Goal: Task Accomplishment & Management: Complete application form

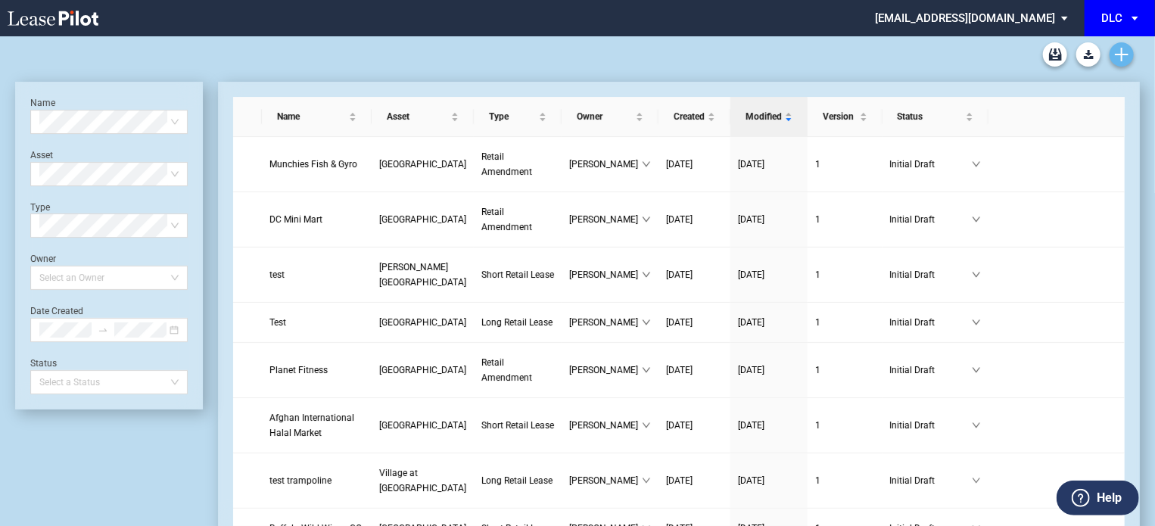
click at [1127, 54] on use "Create new document" at bounding box center [1122, 55] width 14 height 14
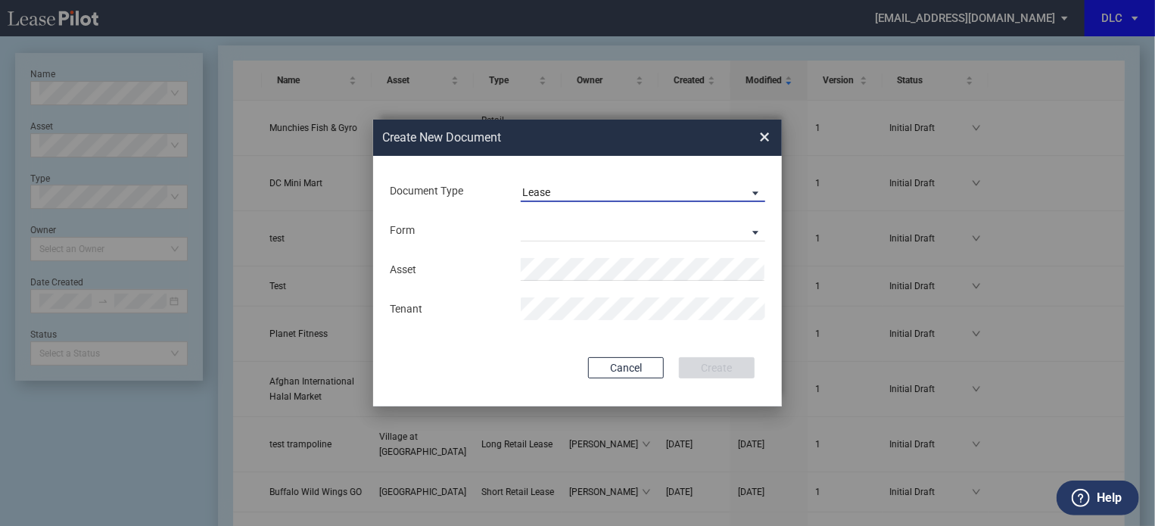
click at [609, 198] on span "Lease" at bounding box center [630, 192] width 217 height 15
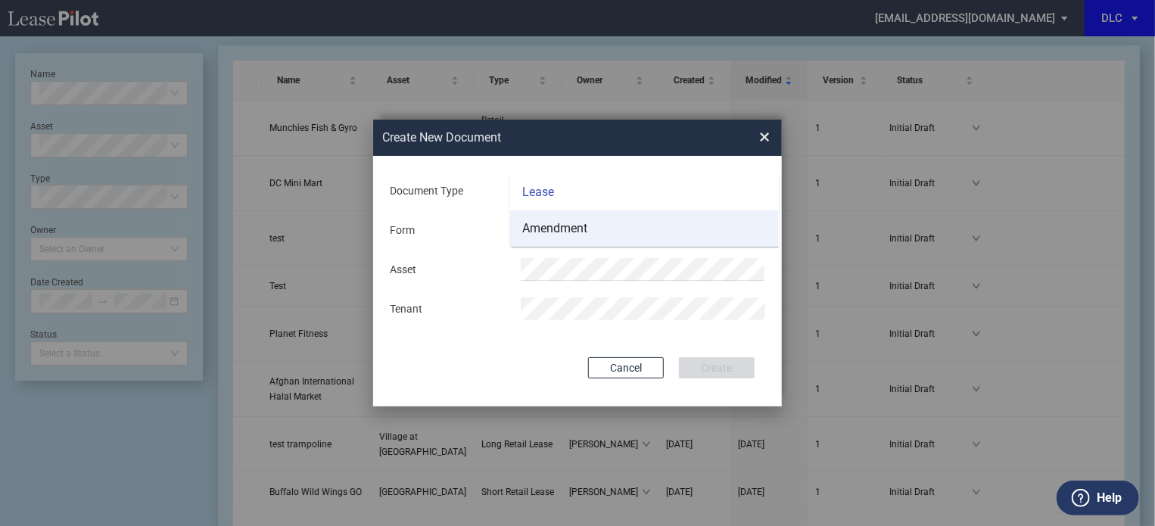
click at [591, 226] on md-option "Amendment" at bounding box center [644, 228] width 269 height 36
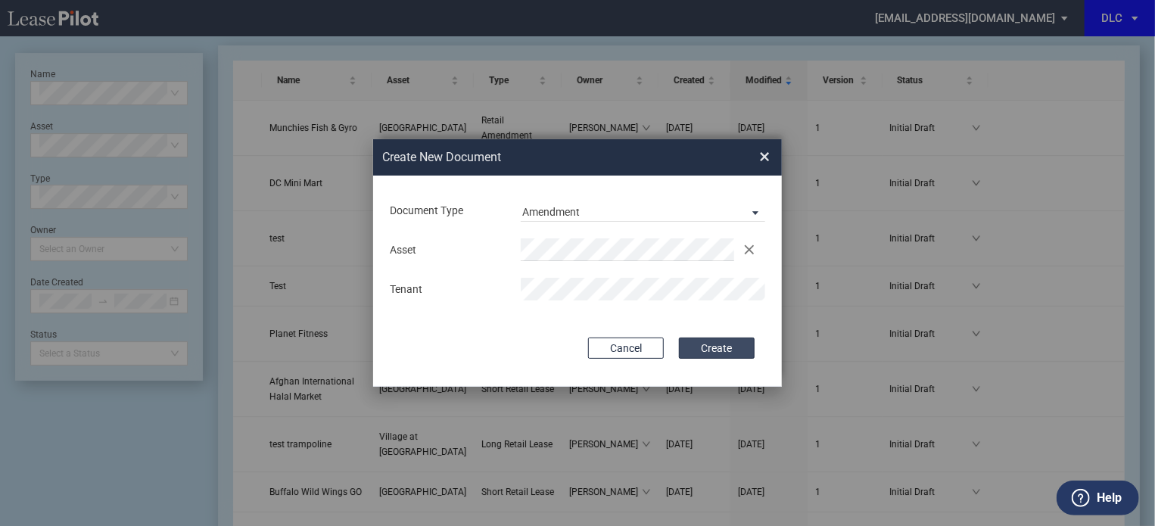
click at [709, 354] on button "Create" at bounding box center [717, 348] width 76 height 21
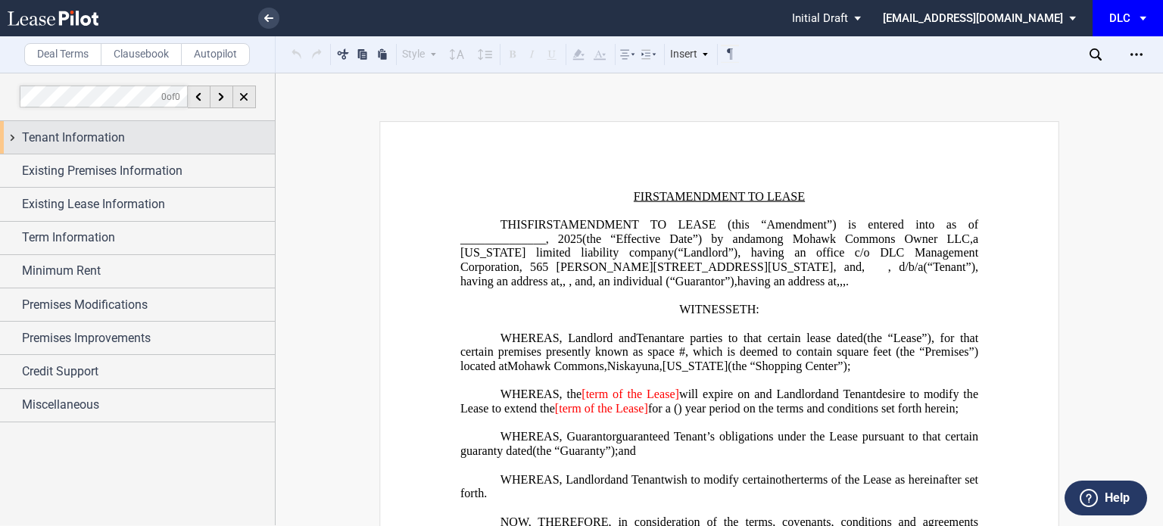
click at [108, 125] on div "Tenant Information" at bounding box center [137, 137] width 275 height 33
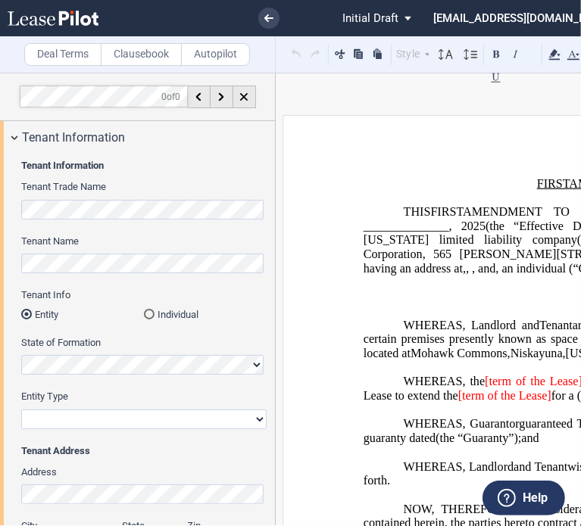
click at [164, 318] on md-radio-button "Individual" at bounding box center [205, 314] width 123 height 14
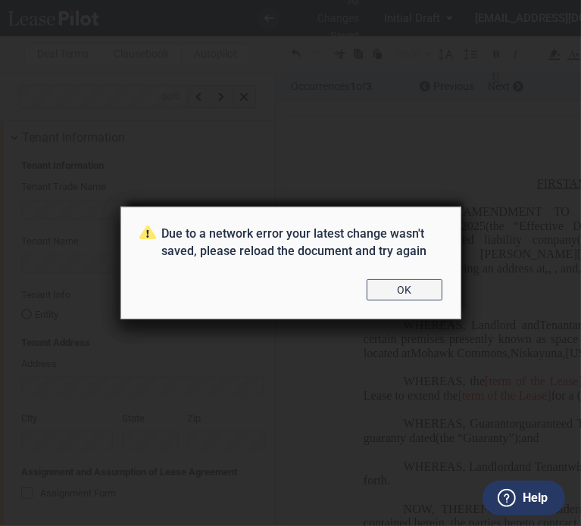
click at [377, 290] on button "OK" at bounding box center [404, 289] width 76 height 21
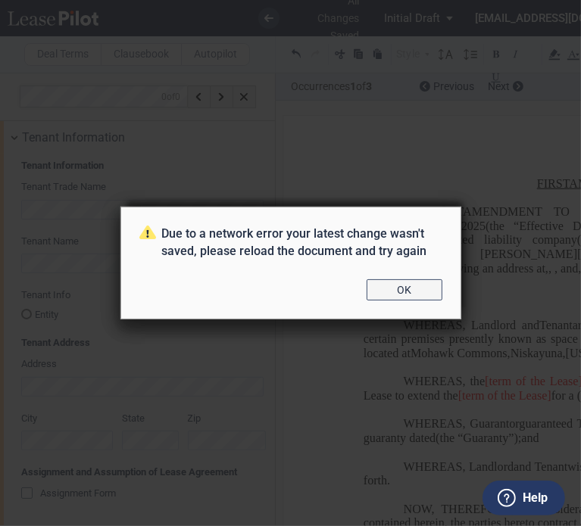
click at [386, 294] on button "OK" at bounding box center [404, 289] width 76 height 21
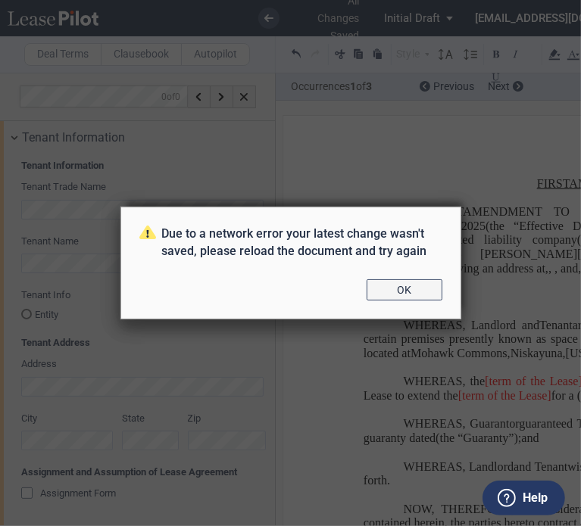
click at [391, 292] on button "OK" at bounding box center [404, 289] width 76 height 21
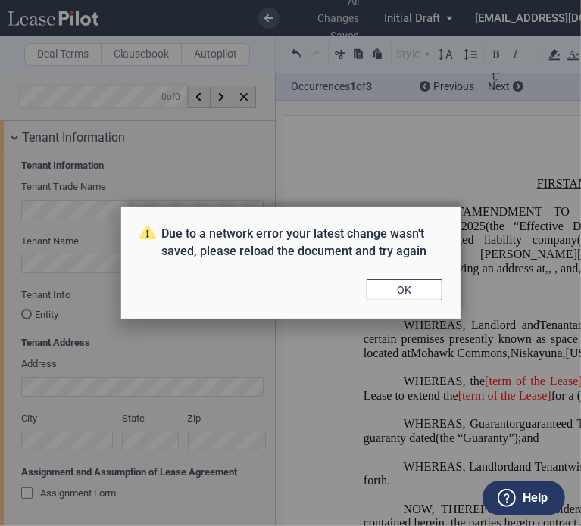
click at [389, 292] on button "OK" at bounding box center [404, 289] width 76 height 21
